Goal: Information Seeking & Learning: Learn about a topic

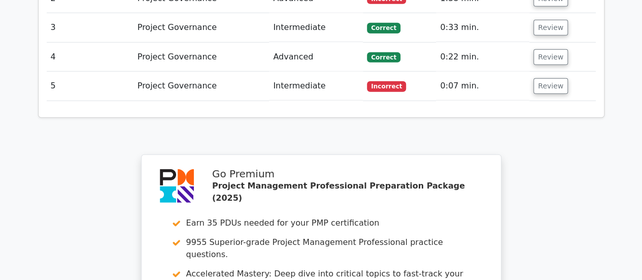
scroll to position [1644, 0]
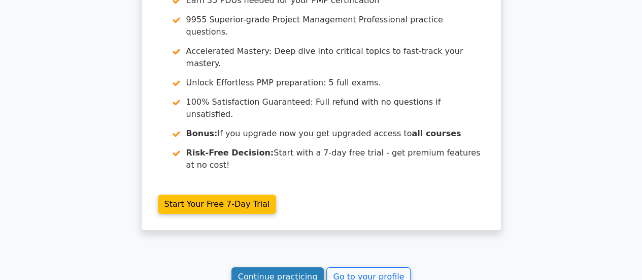
click at [293, 267] on link "Continue practicing" at bounding box center [278, 276] width 93 height 19
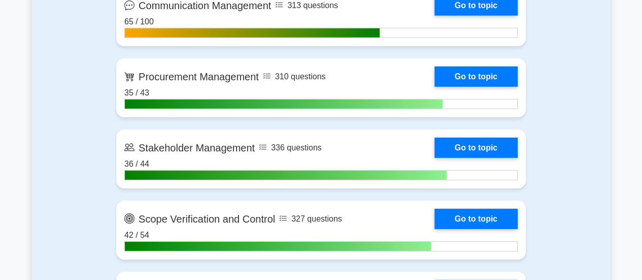
scroll to position [1320, 0]
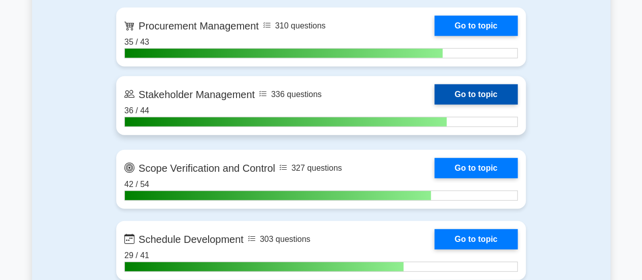
click at [458, 94] on link "Go to topic" at bounding box center [476, 94] width 83 height 20
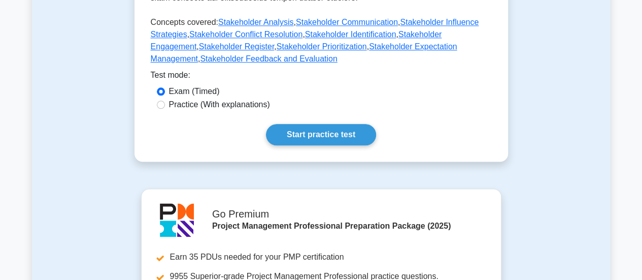
scroll to position [558, 0]
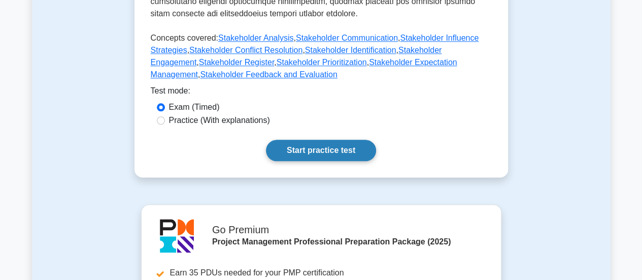
click at [342, 140] on link "Start practice test" at bounding box center [321, 150] width 110 height 21
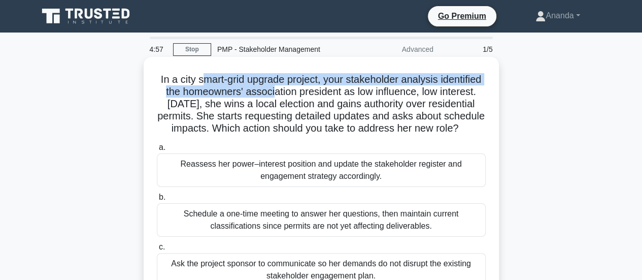
drag, startPoint x: 225, startPoint y: 81, endPoint x: 316, endPoint y: 87, distance: 90.5
click at [316, 87] on h5 "In a city smart-grid upgrade project, your stakeholder analysis identified the …" at bounding box center [321, 104] width 331 height 62
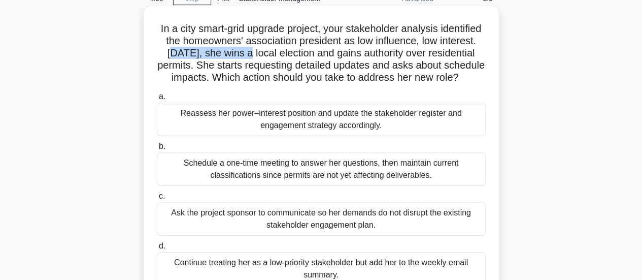
drag, startPoint x: 219, startPoint y: 51, endPoint x: 306, endPoint y: 51, distance: 86.3
click at [304, 51] on h5 "In a city smart-grid upgrade project, your stakeholder analysis identified the …" at bounding box center [321, 53] width 331 height 62
drag, startPoint x: 336, startPoint y: 52, endPoint x: 406, endPoint y: 59, distance: 70.4
click at [406, 59] on h5 "In a city smart-grid upgrade project, your stakeholder analysis identified the …" at bounding box center [321, 53] width 331 height 62
drag, startPoint x: 241, startPoint y: 63, endPoint x: 307, endPoint y: 65, distance: 66.0
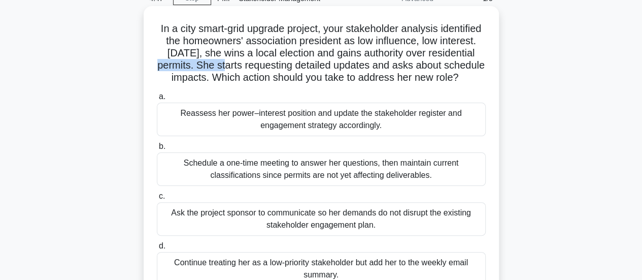
click at [307, 65] on h5 "In a city smart-grid upgrade project, your stakeholder analysis identified the …" at bounding box center [321, 53] width 331 height 62
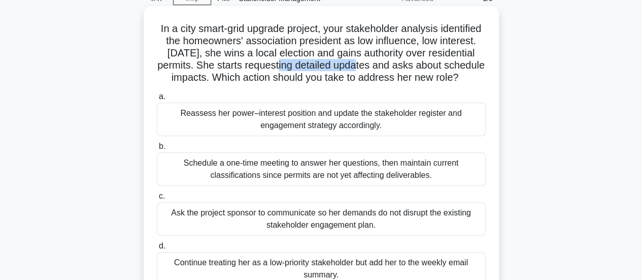
drag, startPoint x: 430, startPoint y: 65, endPoint x: 440, endPoint y: 65, distance: 10.7
click at [440, 65] on h5 "In a city smart-grid upgrade project, your stakeholder analysis identified the …" at bounding box center [321, 53] width 331 height 62
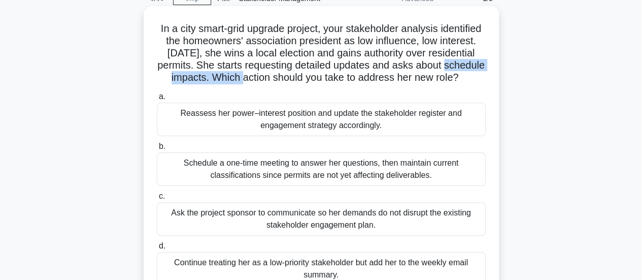
drag, startPoint x: 221, startPoint y: 78, endPoint x: 341, endPoint y: 82, distance: 119.4
click at [341, 82] on h5 "In a city smart-grid upgrade project, your stakeholder analysis identified the …" at bounding box center [321, 53] width 331 height 62
click at [409, 80] on h5 "In a city smart-grid upgrade project, your stakeholder analysis identified the …" at bounding box center [321, 53] width 331 height 62
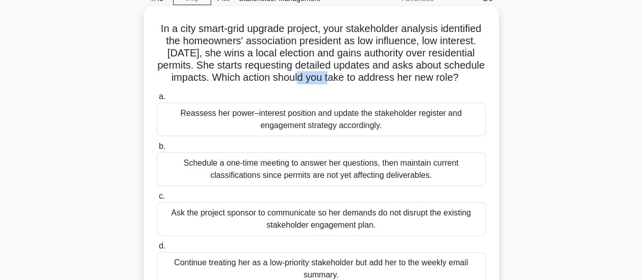
click at [409, 80] on h5 "In a city smart-grid upgrade project, your stakeholder analysis identified the …" at bounding box center [321, 53] width 331 height 62
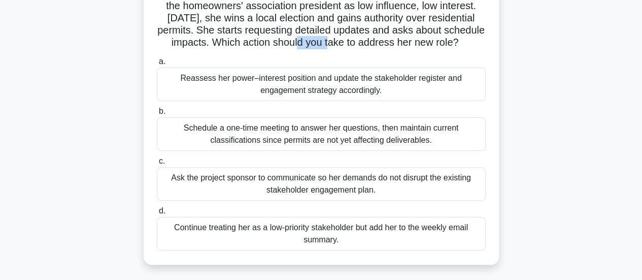
scroll to position [102, 0]
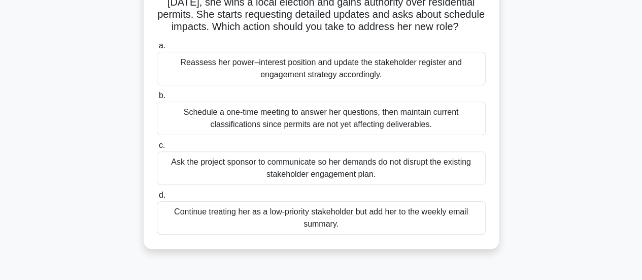
click at [350, 84] on div "Reassess her power–interest position and update the stakeholder register and en…" at bounding box center [321, 69] width 329 height 34
click at [157, 49] on input "a. Reassess her power–interest position and update the stakeholder register and…" at bounding box center [157, 46] width 0 height 7
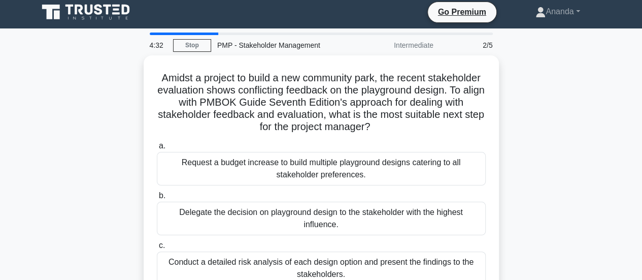
scroll to position [0, 0]
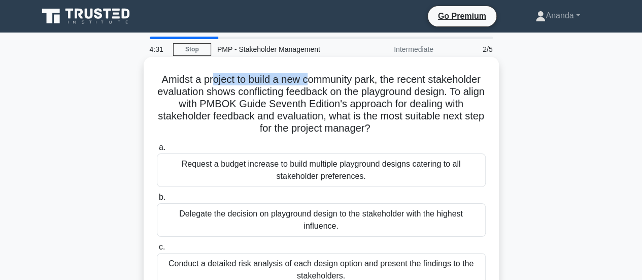
drag, startPoint x: 237, startPoint y: 81, endPoint x: 334, endPoint y: 86, distance: 97.6
click at [334, 86] on h5 "Amidst a project to build a new community park, the recent stakeholder evaluati…" at bounding box center [321, 104] width 331 height 62
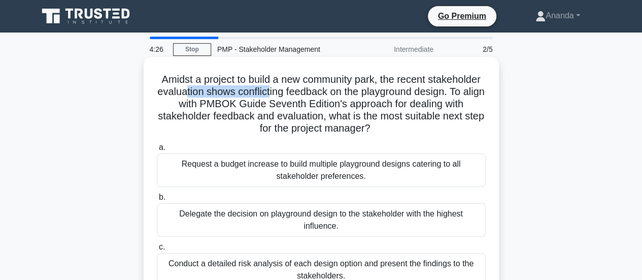
drag, startPoint x: 249, startPoint y: 92, endPoint x: 334, endPoint y: 92, distance: 84.8
click at [334, 92] on h5 "Amidst a project to build a new community park, the recent stakeholder evaluati…" at bounding box center [321, 104] width 331 height 62
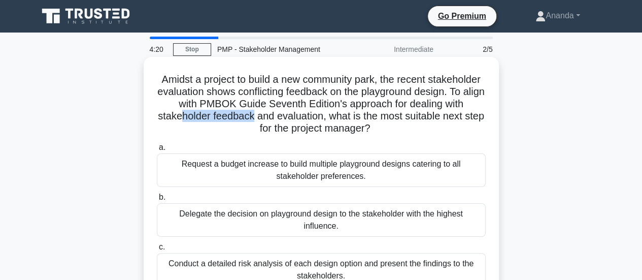
drag, startPoint x: 249, startPoint y: 116, endPoint x: 322, endPoint y: 116, distance: 73.1
click at [322, 116] on h5 "Amidst a project to build a new community park, the recent stakeholder evaluati…" at bounding box center [321, 104] width 331 height 62
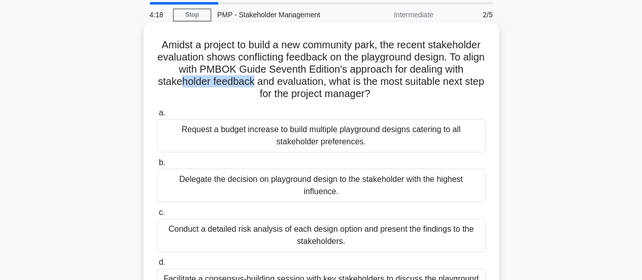
scroll to position [51, 0]
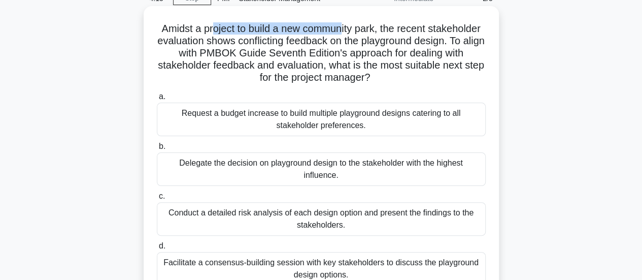
drag, startPoint x: 238, startPoint y: 32, endPoint x: 370, endPoint y: 31, distance: 132.0
click at [370, 31] on h5 "Amidst a project to build a new community park, the recent stakeholder evaluati…" at bounding box center [321, 53] width 331 height 62
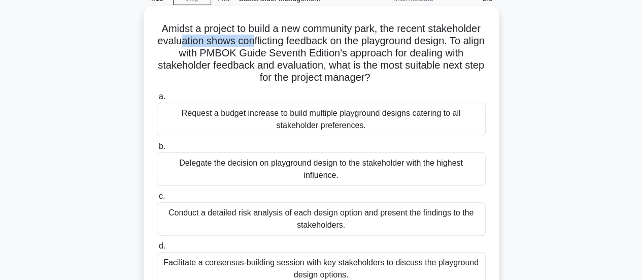
drag, startPoint x: 243, startPoint y: 40, endPoint x: 315, endPoint y: 41, distance: 72.6
click at [315, 41] on h5 "Amidst a project to build a new community park, the recent stakeholder evaluati…" at bounding box center [321, 53] width 331 height 62
drag, startPoint x: 302, startPoint y: 53, endPoint x: 377, endPoint y: 55, distance: 75.2
click at [377, 55] on h5 "Amidst a project to build a new community park, the recent stakeholder evaluati…" at bounding box center [321, 53] width 331 height 62
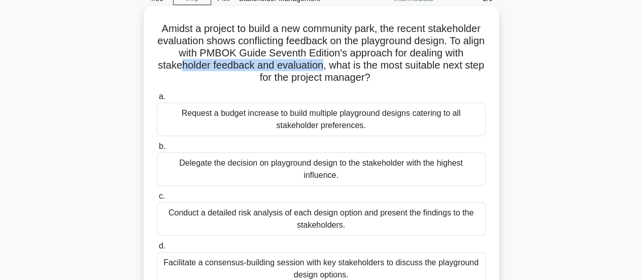
drag, startPoint x: 251, startPoint y: 64, endPoint x: 394, endPoint y: 71, distance: 143.8
click at [394, 71] on h5 "Amidst a project to build a new community park, the recent stakeholder evaluati…" at bounding box center [321, 53] width 331 height 62
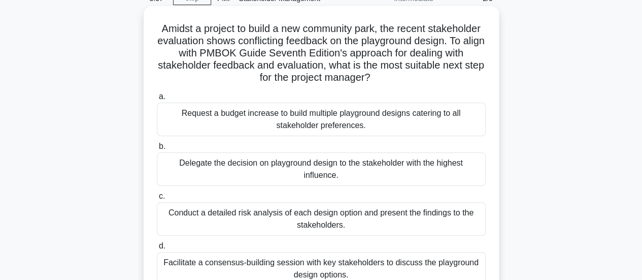
click at [338, 214] on div "Conduct a detailed risk analysis of each design option and present the findings…" at bounding box center [321, 219] width 329 height 34
click at [157, 200] on input "c. Conduct a detailed risk analysis of each design option and present the findi…" at bounding box center [157, 196] width 0 height 7
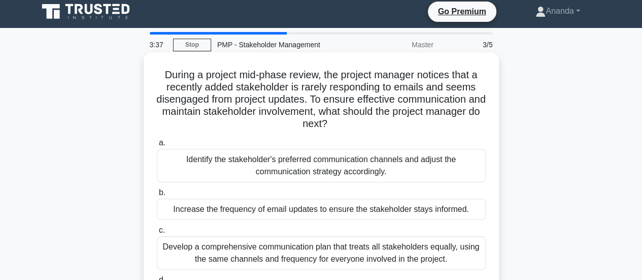
scroll to position [0, 0]
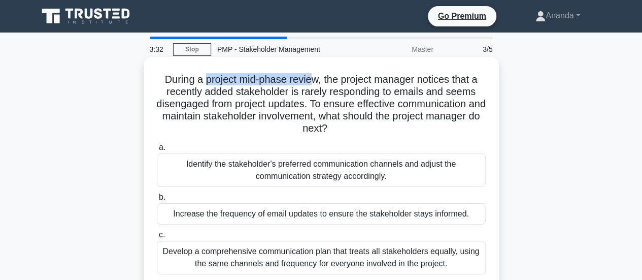
drag, startPoint x: 203, startPoint y: 81, endPoint x: 310, endPoint y: 78, distance: 106.7
click at [310, 78] on h5 "During a project mid-phase review, the project manager notices that a recently …" at bounding box center [321, 104] width 331 height 62
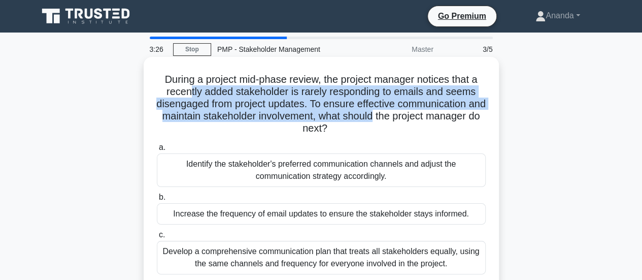
drag, startPoint x: 189, startPoint y: 94, endPoint x: 413, endPoint y: 115, distance: 224.9
click at [413, 115] on h5 "During a project mid-phase review, the project manager notices that a recently …" at bounding box center [321, 104] width 331 height 62
click at [400, 120] on h5 "During a project mid-phase review, the project manager notices that a recently …" at bounding box center [321, 104] width 331 height 62
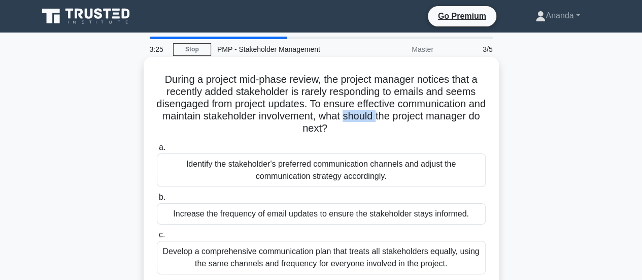
click at [400, 120] on h5 "During a project mid-phase review, the project manager notices that a recently …" at bounding box center [321, 104] width 331 height 62
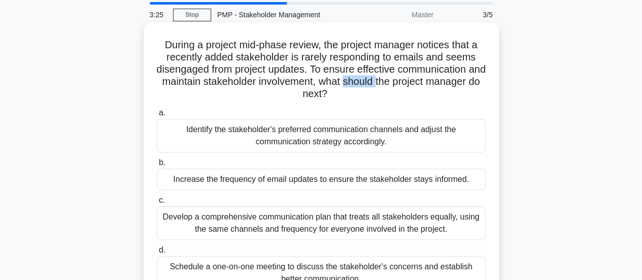
scroll to position [51, 0]
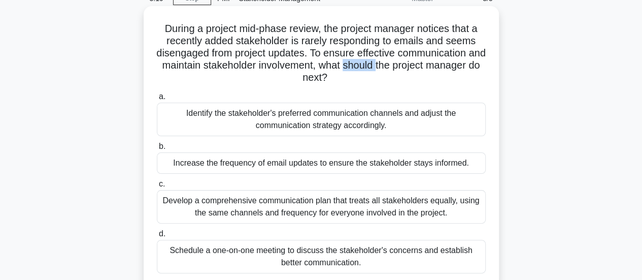
drag, startPoint x: 207, startPoint y: 114, endPoint x: 364, endPoint y: 115, distance: 156.9
click at [364, 115] on div "Identify the stakeholder's preferred communication channels and adjust the comm…" at bounding box center [321, 120] width 329 height 34
drag, startPoint x: 313, startPoint y: 126, endPoint x: 371, endPoint y: 126, distance: 57.9
click at [371, 126] on div "Identify the stakeholder's preferred communication channels and adjust the comm…" at bounding box center [321, 120] width 329 height 34
drag, startPoint x: 203, startPoint y: 115, endPoint x: 266, endPoint y: 115, distance: 62.4
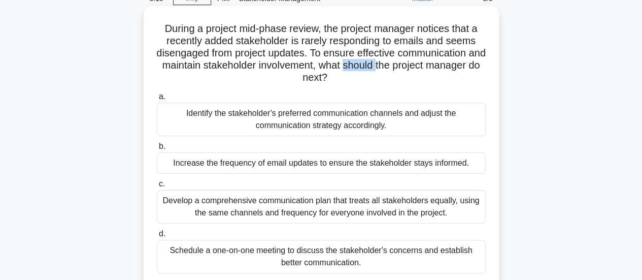
click at [266, 115] on div "Identify the stakeholder's preferred communication channels and adjust the comm…" at bounding box center [321, 120] width 329 height 34
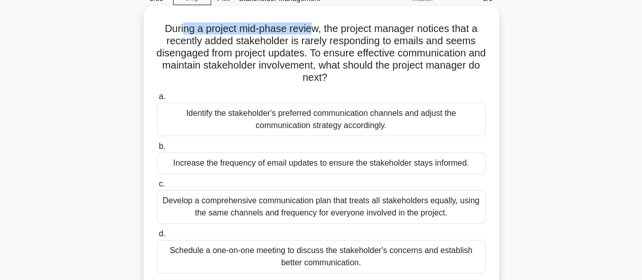
drag, startPoint x: 180, startPoint y: 32, endPoint x: 310, endPoint y: 35, distance: 130.0
click at [310, 35] on h5 "During a project mid-phase review, the project manager notices that a recently …" at bounding box center [321, 53] width 331 height 62
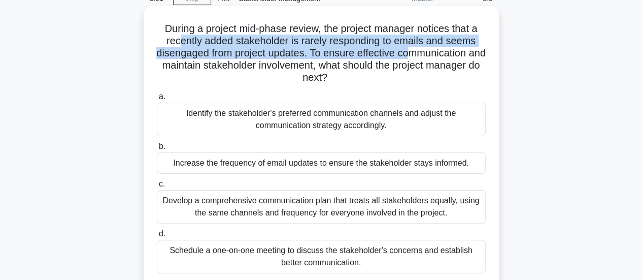
drag, startPoint x: 179, startPoint y: 45, endPoint x: 420, endPoint y: 49, distance: 241.2
click at [420, 49] on h5 "During a project mid-phase review, the project manager notices that a recently …" at bounding box center [321, 53] width 331 height 62
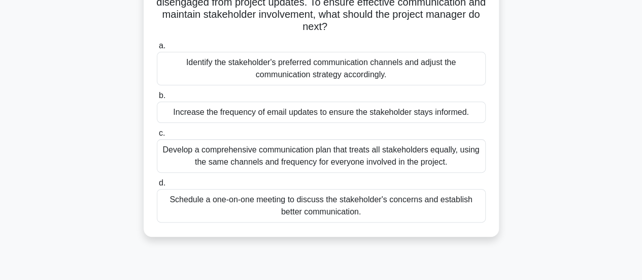
click at [350, 206] on div "Schedule a one-on-one meeting to discuss the stakeholder's concerns and establi…" at bounding box center [321, 206] width 329 height 34
click at [157, 186] on input "d. Schedule a one-on-one meeting to discuss the stakeholder's concerns and esta…" at bounding box center [157, 183] width 0 height 7
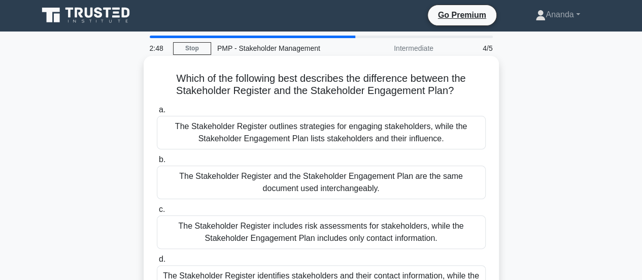
scroll to position [0, 0]
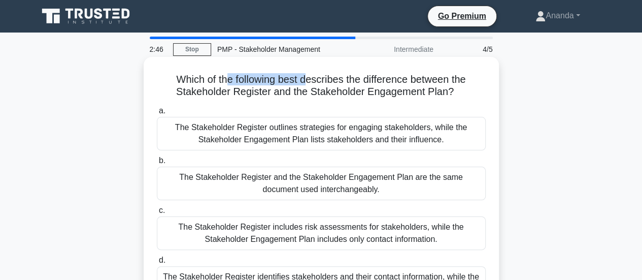
drag, startPoint x: 223, startPoint y: 79, endPoint x: 308, endPoint y: 80, distance: 84.8
click at [308, 80] on h5 "Which of the following best describes the difference between the Stakeholder Re…" at bounding box center [321, 85] width 331 height 25
drag, startPoint x: 215, startPoint y: 90, endPoint x: 243, endPoint y: 91, distance: 27.9
click at [243, 91] on h5 "Which of the following best describes the difference between the Stakeholder Re…" at bounding box center [321, 85] width 331 height 25
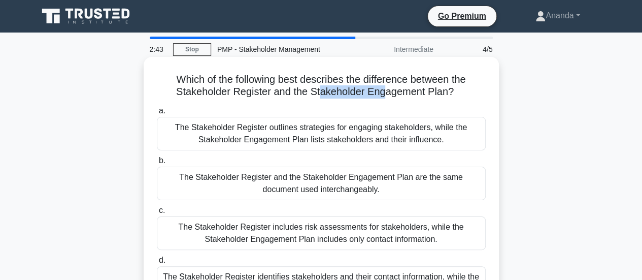
drag, startPoint x: 317, startPoint y: 92, endPoint x: 382, endPoint y: 96, distance: 65.6
click at [382, 96] on h5 "Which of the following best describes the difference between the Stakeholder Re…" at bounding box center [321, 85] width 331 height 25
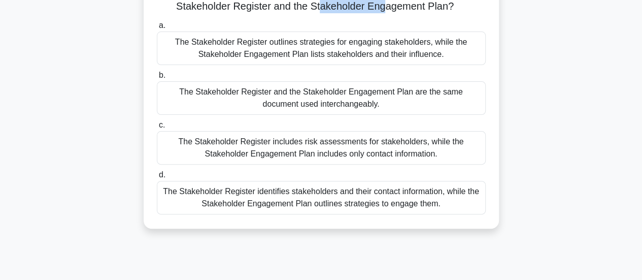
scroll to position [102, 0]
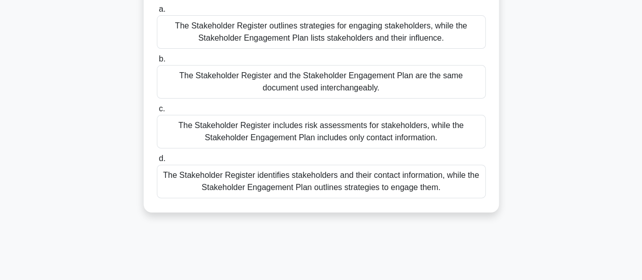
click at [343, 186] on div "The Stakeholder Register identifies stakeholders and their contact information,…" at bounding box center [321, 181] width 329 height 34
click at [157, 162] on input "d. The Stakeholder Register identifies stakeholders and their contact informati…" at bounding box center [157, 158] width 0 height 7
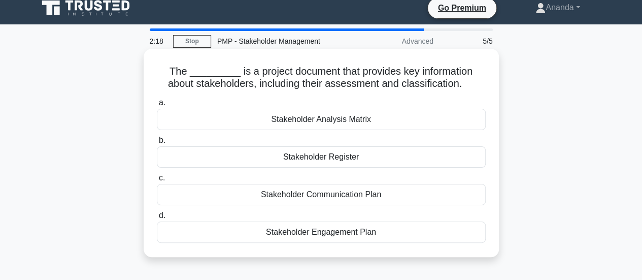
scroll to position [0, 0]
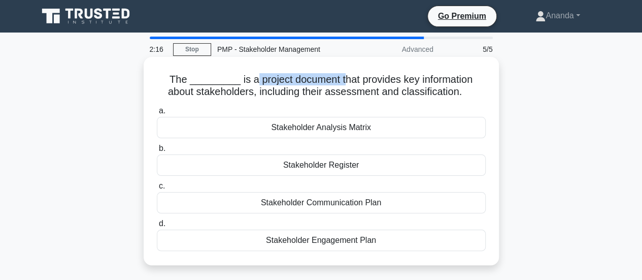
drag, startPoint x: 229, startPoint y: 81, endPoint x: 326, endPoint y: 77, distance: 96.5
click at [326, 77] on h5 "The _________ is a project document that provides key information about stakeho…" at bounding box center [321, 85] width 331 height 25
click at [327, 77] on h5 "The _________ is a project document that provides key information about stakeho…" at bounding box center [321, 85] width 331 height 25
click at [318, 79] on h5 "The _________ is a project document that provides key information about stakeho…" at bounding box center [321, 85] width 331 height 25
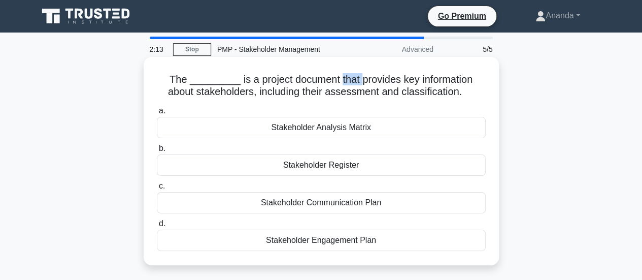
click at [298, 83] on h5 "The _________ is a project document that provides key information about stakeho…" at bounding box center [321, 85] width 331 height 25
drag, startPoint x: 250, startPoint y: 83, endPoint x: 397, endPoint y: 85, distance: 147.2
click at [397, 85] on h5 "The _________ is a project document that provides key information about stakeho…" at bounding box center [321, 85] width 331 height 25
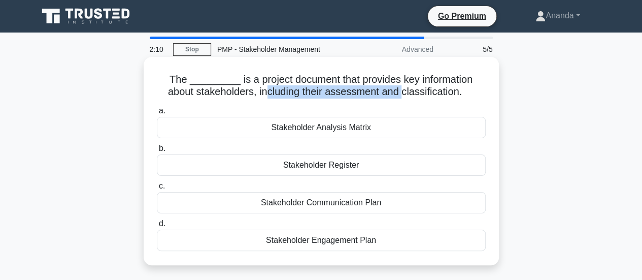
drag, startPoint x: 251, startPoint y: 94, endPoint x: 388, endPoint y: 97, distance: 136.6
click at [388, 97] on h5 "The _________ is a project document that provides key information about stakeho…" at bounding box center [321, 85] width 331 height 25
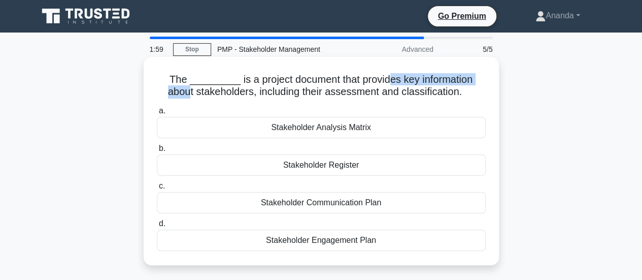
drag, startPoint x: 371, startPoint y: 82, endPoint x: 482, endPoint y: 81, distance: 111.7
click at [482, 81] on h5 "The _________ is a project document that provides key information about stakeho…" at bounding box center [321, 85] width 331 height 25
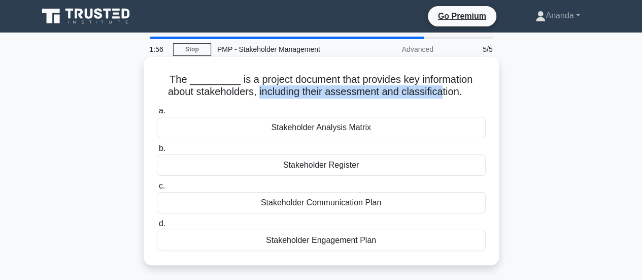
drag, startPoint x: 243, startPoint y: 94, endPoint x: 428, endPoint y: 90, distance: 185.8
click at [428, 90] on h5 "The _________ is a project document that provides key information about stakeho…" at bounding box center [321, 85] width 331 height 25
click at [424, 92] on h5 "The _________ is a project document that provides key information about stakeho…" at bounding box center [321, 85] width 331 height 25
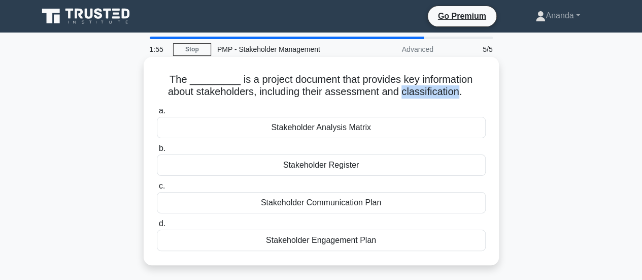
click at [424, 92] on h5 "The _________ is a project document that provides key information about stakeho…" at bounding box center [321, 85] width 331 height 25
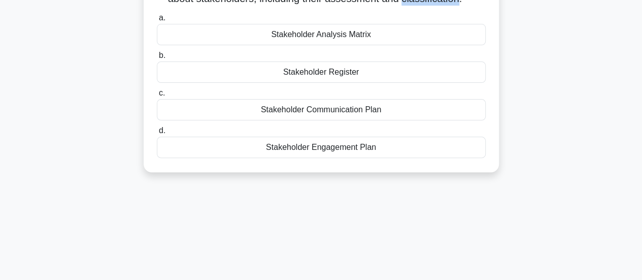
scroll to position [51, 0]
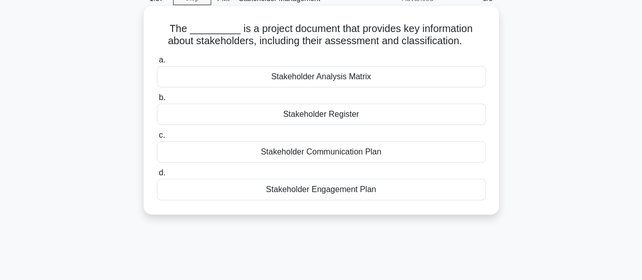
click at [290, 80] on div "Stakeholder Analysis Matrix" at bounding box center [321, 76] width 329 height 21
click at [157, 63] on input "a. Stakeholder Analysis Matrix" at bounding box center [157, 60] width 0 height 7
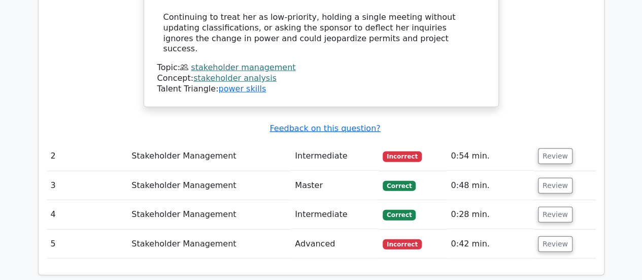
scroll to position [1269, 0]
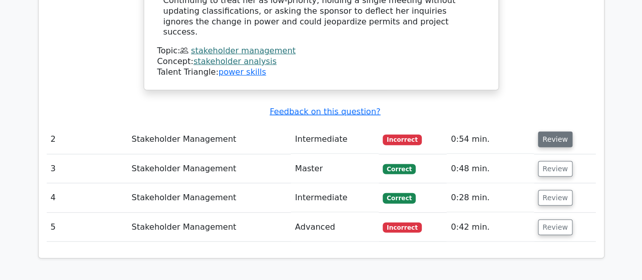
click at [551, 131] on button "Review" at bounding box center [555, 139] width 35 height 16
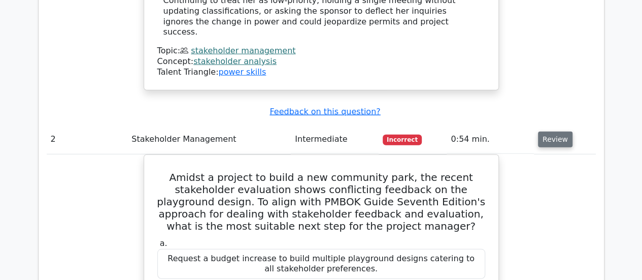
click at [551, 131] on button "Review" at bounding box center [555, 139] width 35 height 16
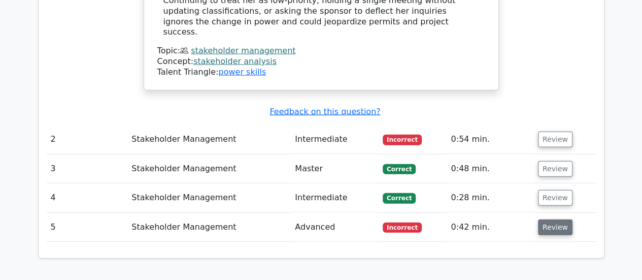
click at [554, 219] on button "Review" at bounding box center [555, 227] width 35 height 16
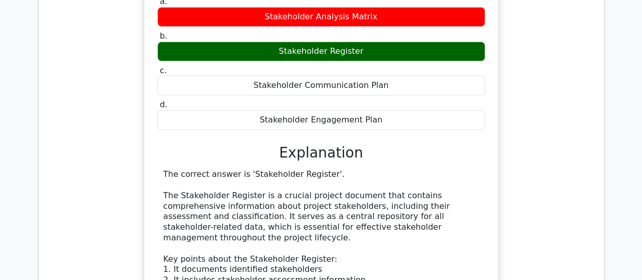
scroll to position [1625, 0]
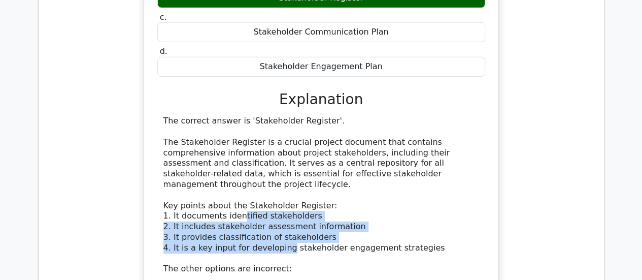
drag, startPoint x: 236, startPoint y: 119, endPoint x: 281, endPoint y: 148, distance: 53.4
click at [281, 148] on div "The correct answer is 'Stakeholder Register'. The Stakeholder Register is a cru…" at bounding box center [321, 253] width 316 height 275
